Goal: Transaction & Acquisition: Purchase product/service

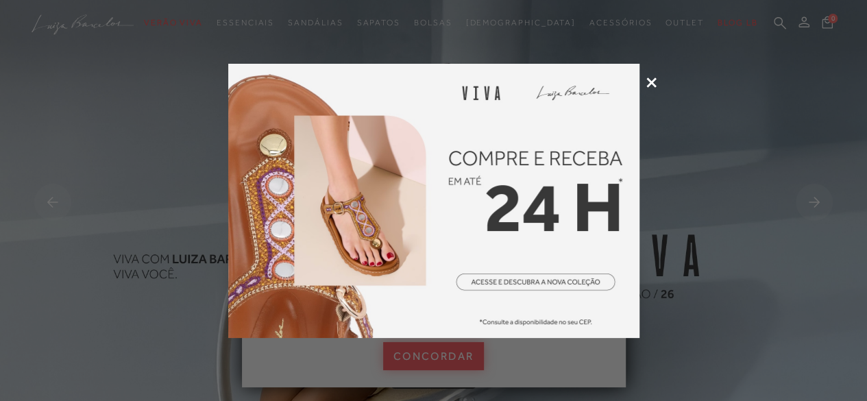
click at [648, 80] on icon at bounding box center [651, 82] width 10 height 10
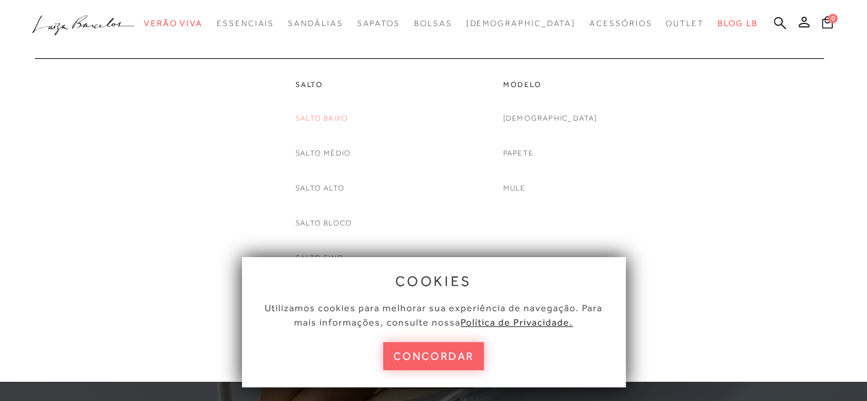
click at [326, 122] on link "Salto Baixo" at bounding box center [321, 118] width 53 height 14
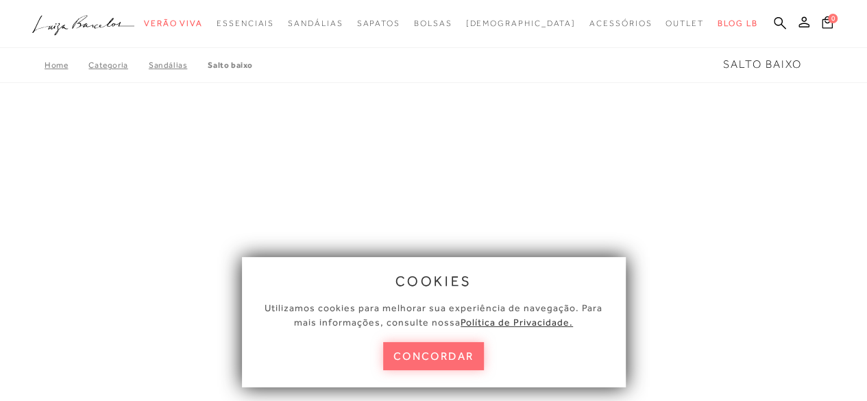
click at [458, 364] on button "concordar" at bounding box center [433, 356] width 101 height 28
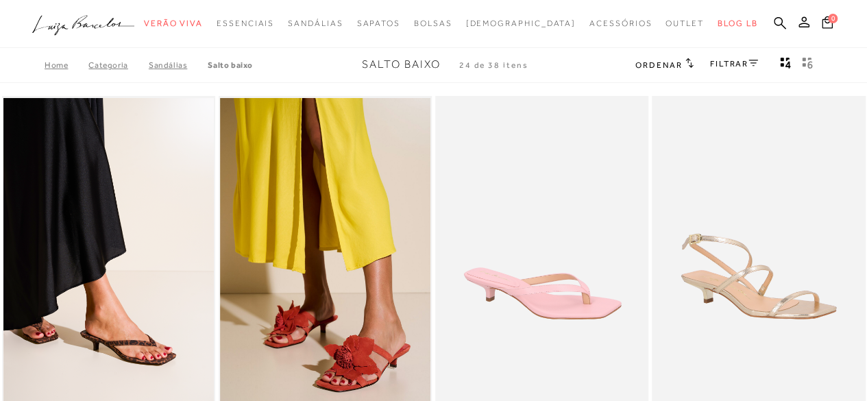
click at [726, 63] on link "FILTRAR" at bounding box center [734, 64] width 48 height 10
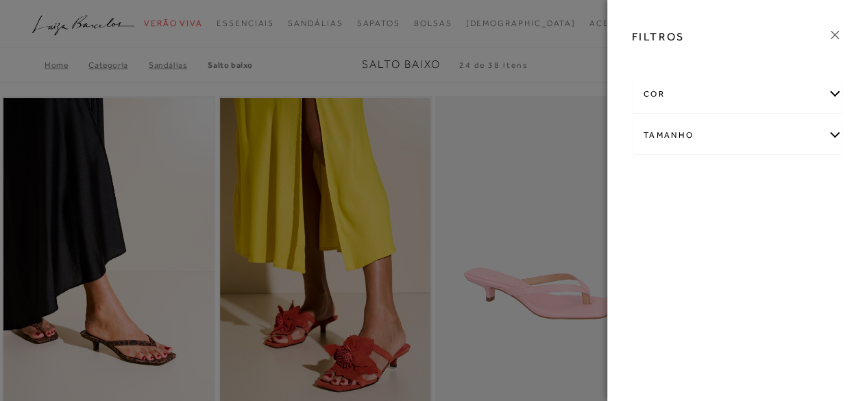
click at [721, 133] on div "Tamanho" at bounding box center [737, 135] width 210 height 36
click at [669, 212] on label "38" at bounding box center [659, 215] width 32 height 29
click at [654, 212] on input "38" at bounding box center [648, 218] width 14 height 14
checkbox input "true"
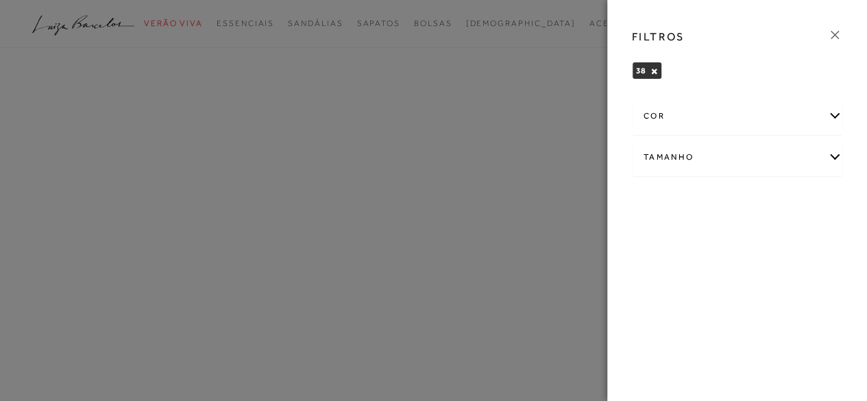
click at [832, 30] on icon at bounding box center [834, 34] width 15 height 15
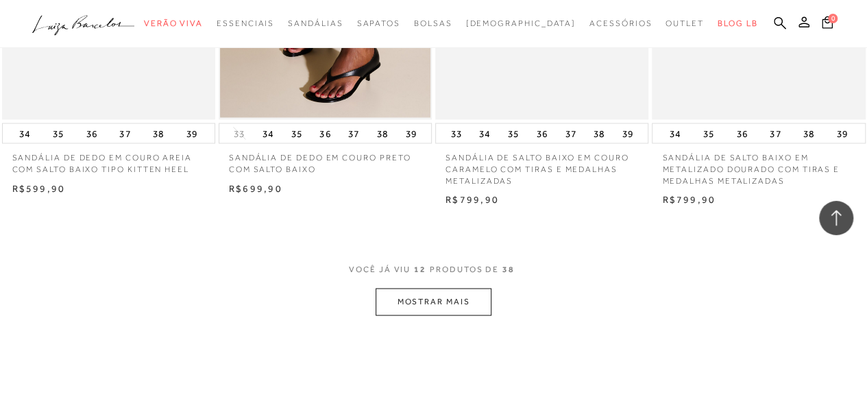
scroll to position [1302, 0]
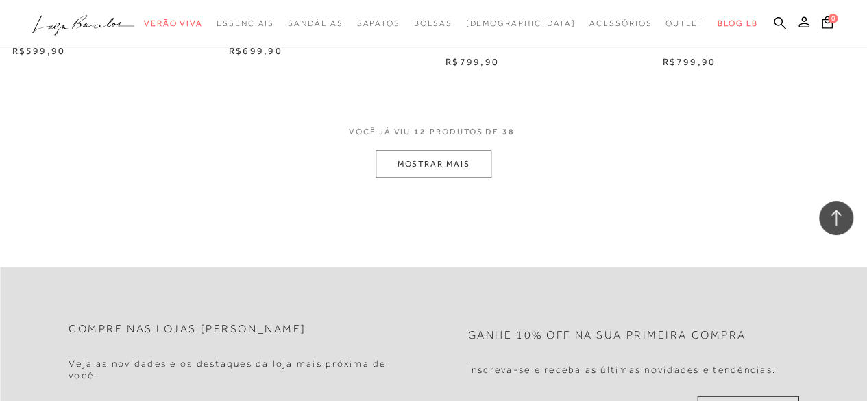
click at [419, 165] on button "MOSTRAR MAIS" at bounding box center [432, 164] width 115 height 27
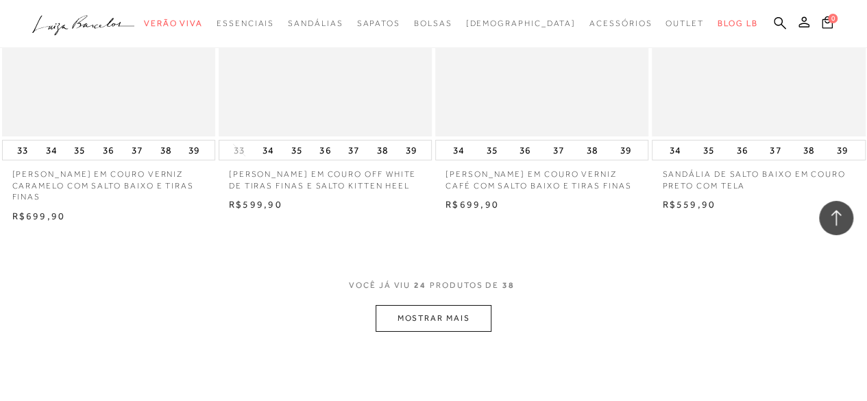
scroll to position [2467, 0]
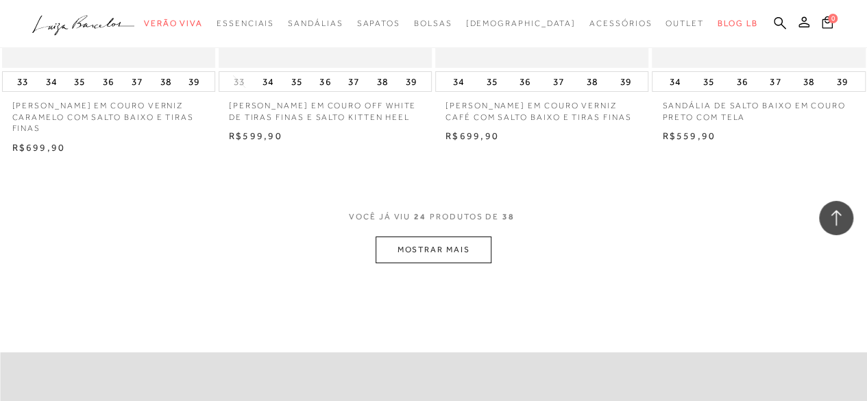
click at [464, 242] on button "MOSTRAR MAIS" at bounding box center [432, 249] width 115 height 27
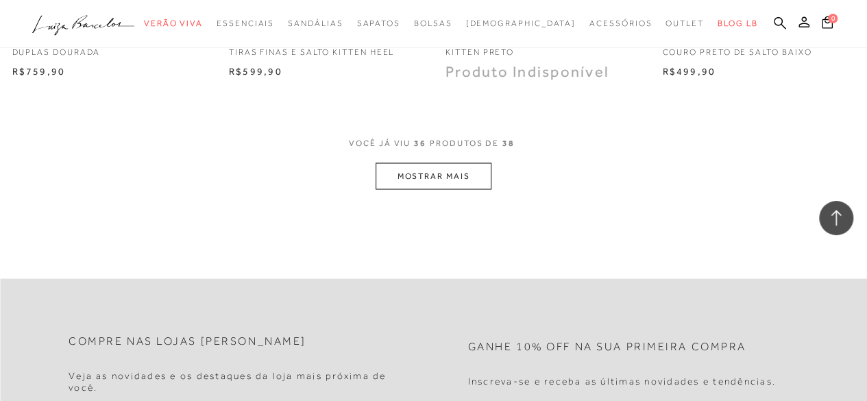
scroll to position [3837, 0]
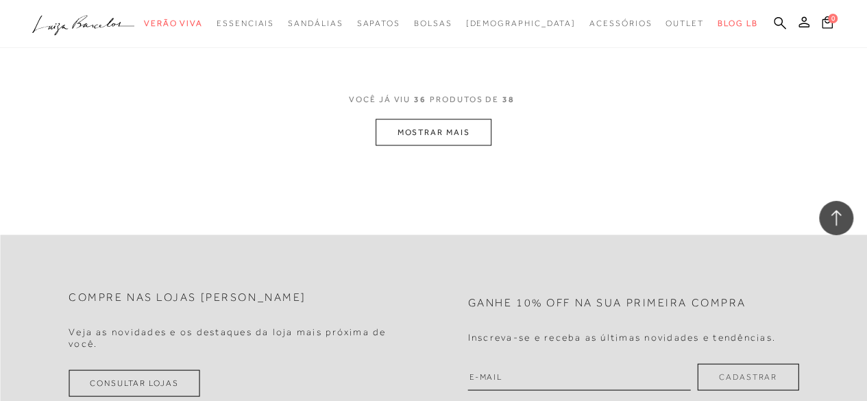
click at [452, 138] on button "MOSTRAR MAIS" at bounding box center [432, 132] width 115 height 27
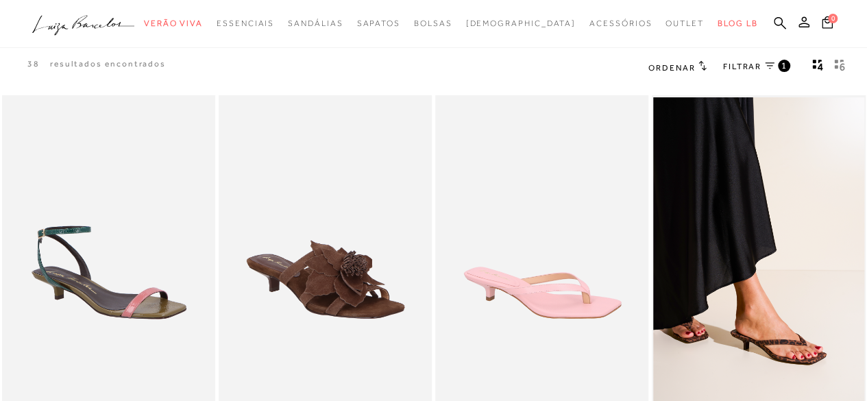
scroll to position [0, 0]
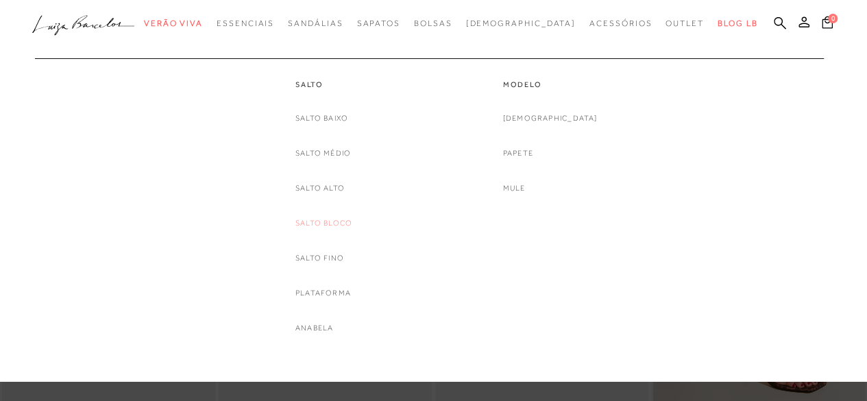
click at [330, 219] on link "Salto Bloco" at bounding box center [323, 223] width 57 height 14
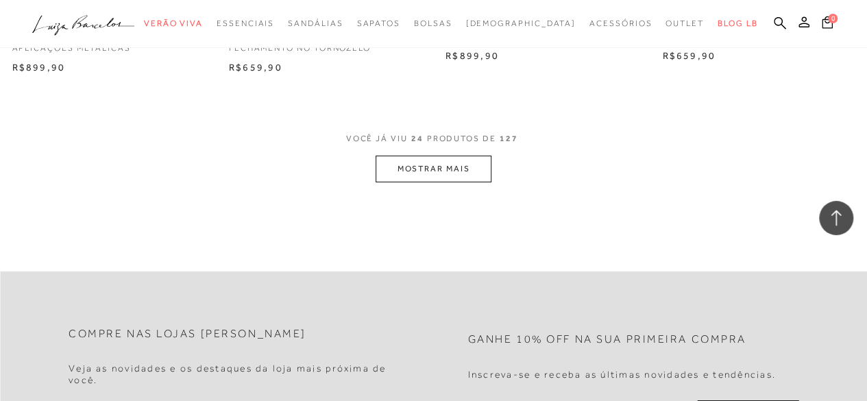
scroll to position [2535, 0]
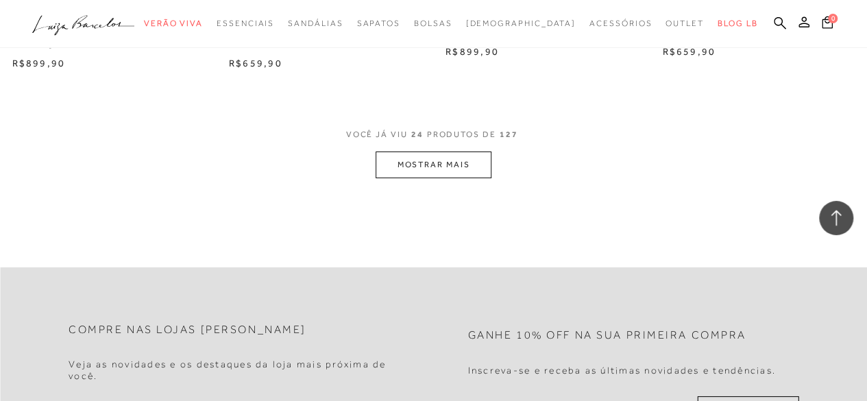
drag, startPoint x: 414, startPoint y: 169, endPoint x: 411, endPoint y: 182, distance: 12.6
click at [421, 162] on button "MOSTRAR MAIS" at bounding box center [432, 164] width 115 height 27
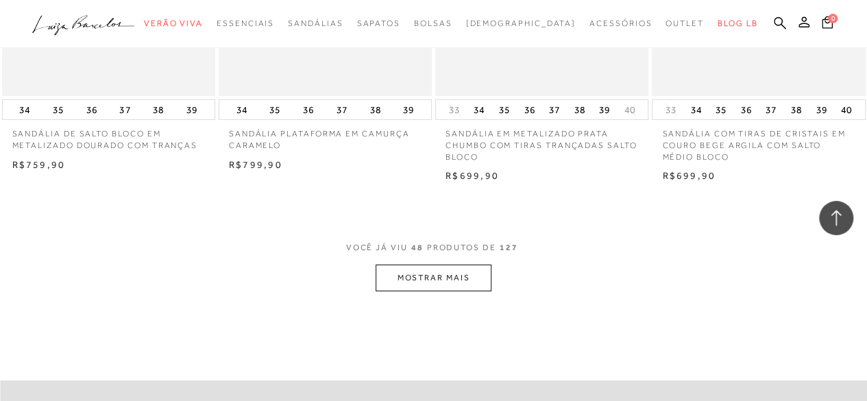
scroll to position [5002, 0]
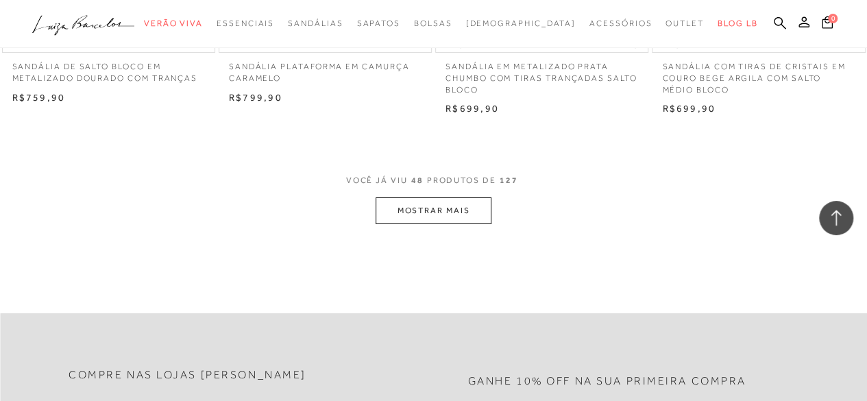
click at [421, 204] on button "MOSTRAR MAIS" at bounding box center [432, 210] width 115 height 27
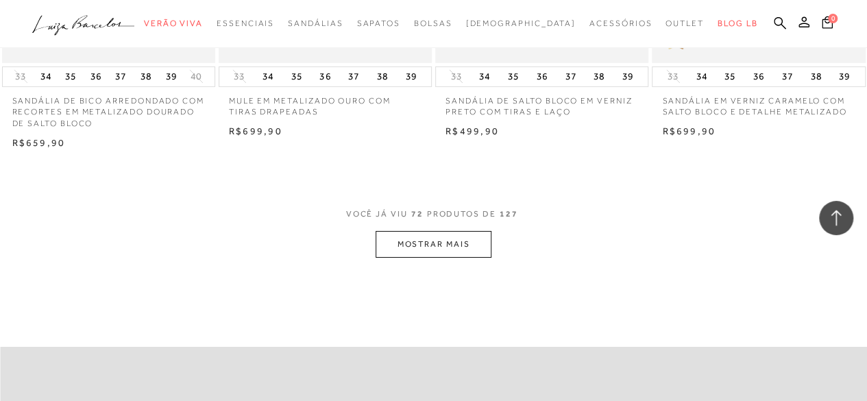
scroll to position [7537, 0]
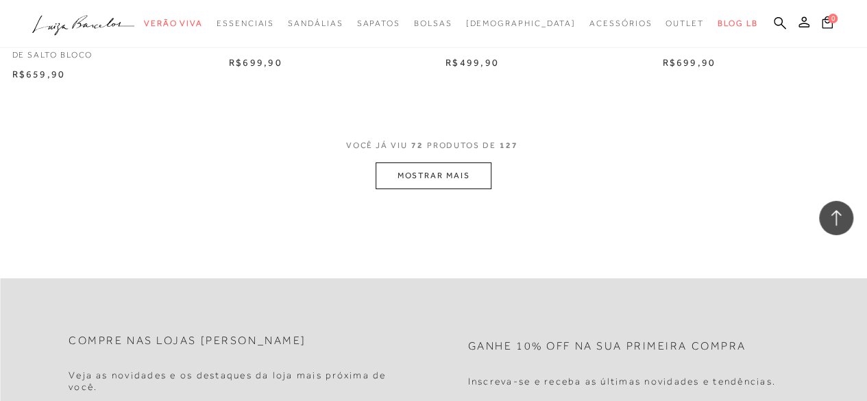
click at [391, 176] on button "MOSTRAR MAIS" at bounding box center [432, 175] width 115 height 27
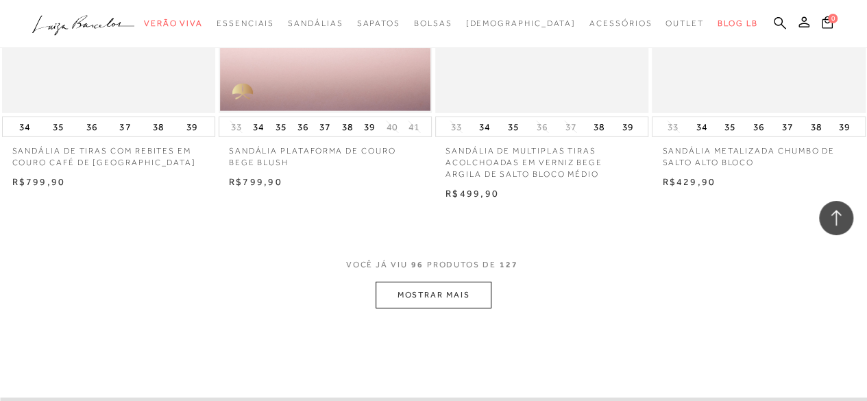
scroll to position [9935, 0]
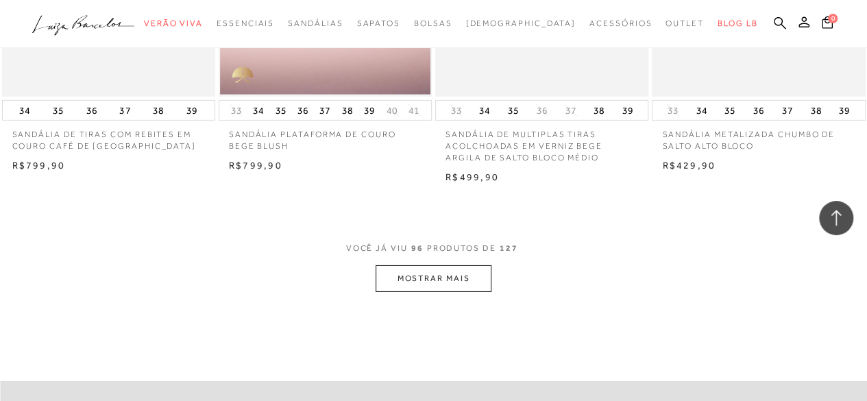
click at [379, 275] on div "VOCÊ JÁ VIU 96 PRODUTOS DE 127 MOSTRAR MAIS" at bounding box center [433, 266] width 867 height 51
click at [379, 275] on button "MOSTRAR MAIS" at bounding box center [432, 278] width 115 height 27
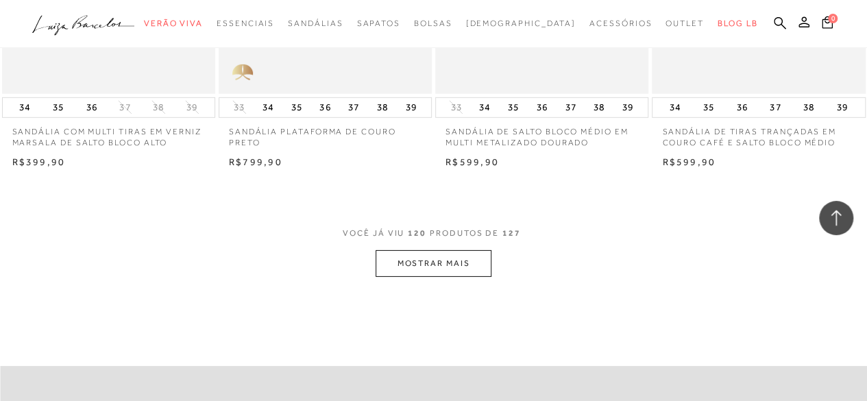
scroll to position [12470, 0]
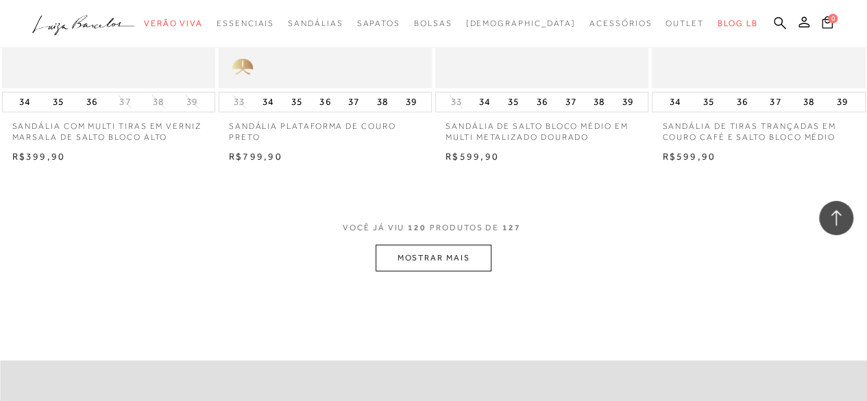
click at [395, 262] on button "MOSTRAR MAIS" at bounding box center [432, 258] width 115 height 27
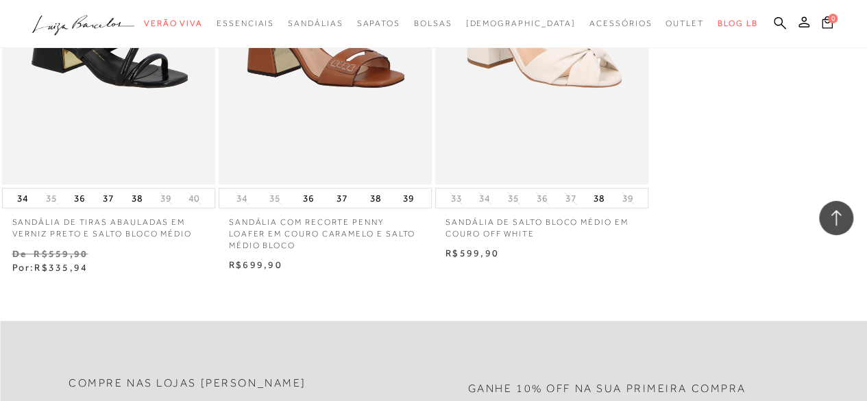
scroll to position [13224, 0]
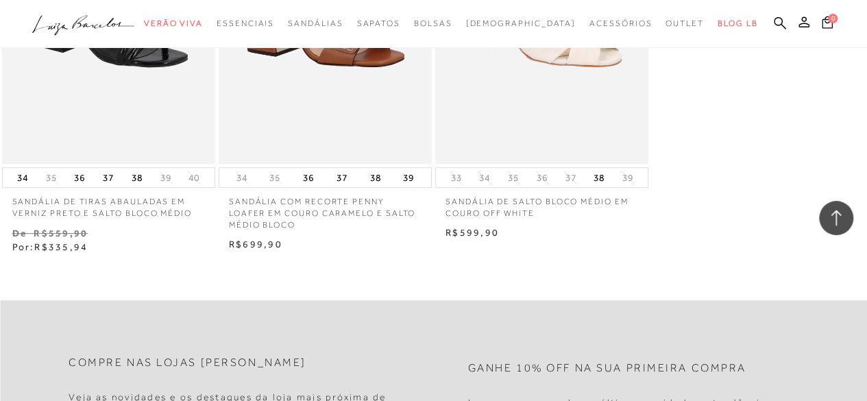
click at [117, 23] on icon ".a{fill-rule:evenodd;}" at bounding box center [83, 25] width 103 height 29
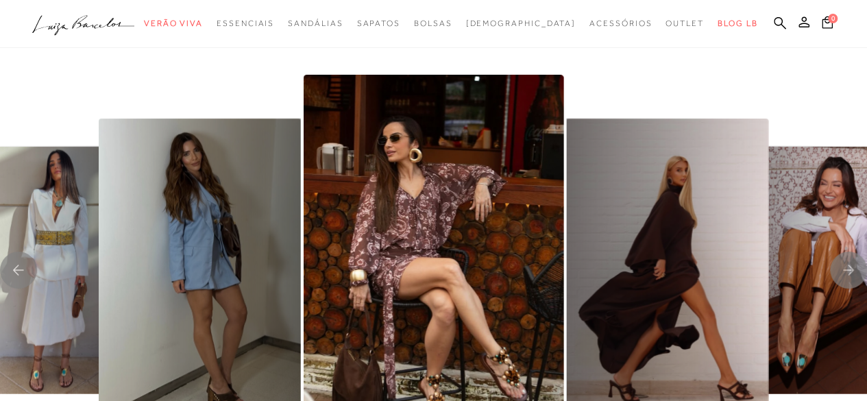
scroll to position [2604, 0]
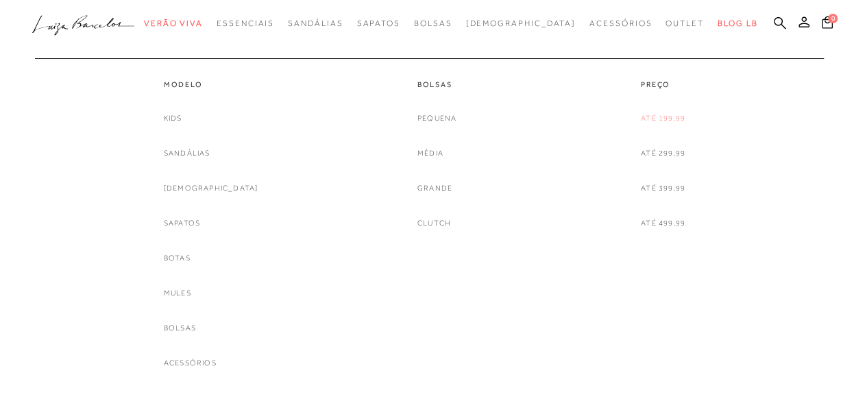
click at [654, 114] on link "Até 199,99" at bounding box center [663, 118] width 45 height 14
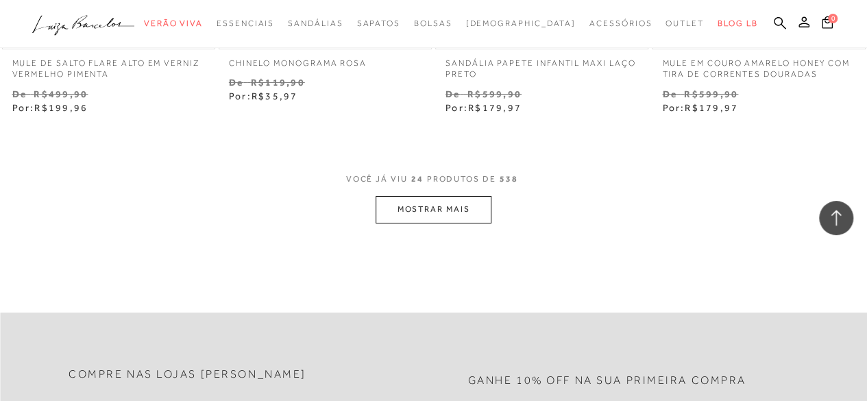
scroll to position [2535, 0]
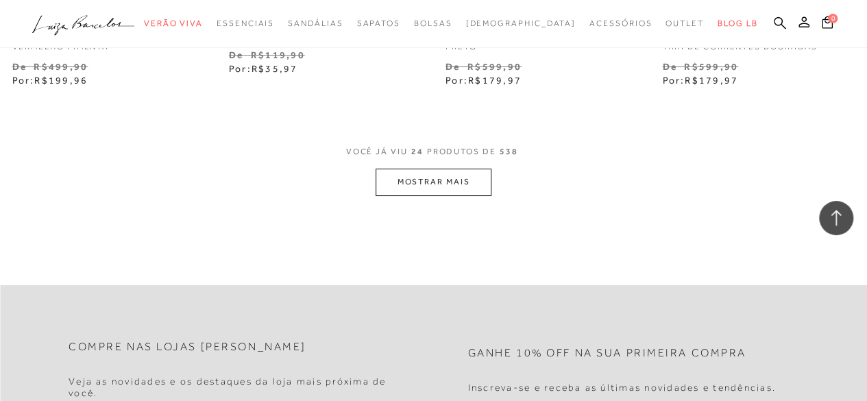
click at [386, 188] on button "MOSTRAR MAIS" at bounding box center [432, 182] width 115 height 27
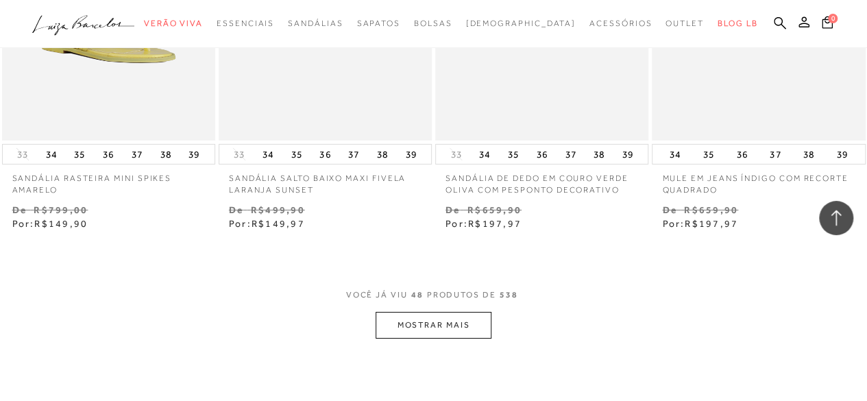
scroll to position [5070, 0]
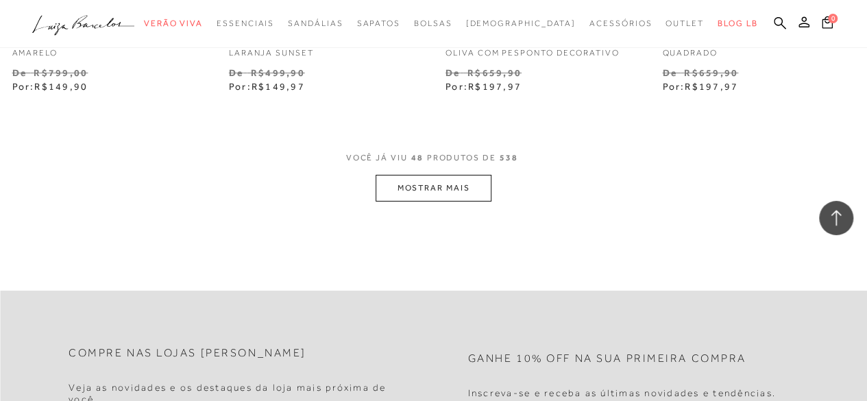
click at [458, 193] on button "MOSTRAR MAIS" at bounding box center [432, 188] width 115 height 27
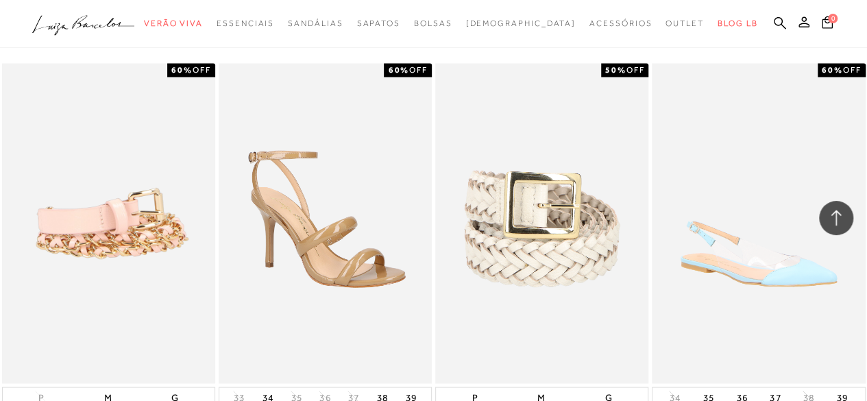
scroll to position [6441, 0]
